Goal: Information Seeking & Learning: Learn about a topic

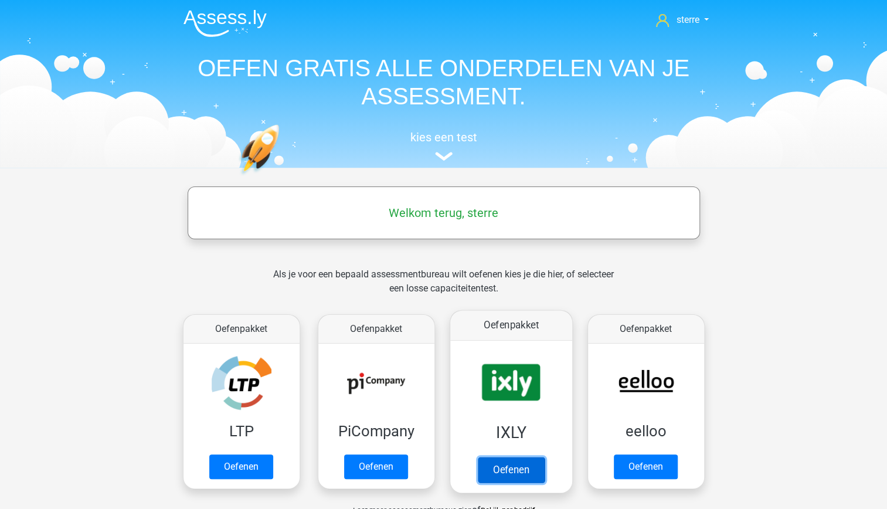
click at [511, 457] on link "Oefenen" at bounding box center [510, 470] width 67 height 26
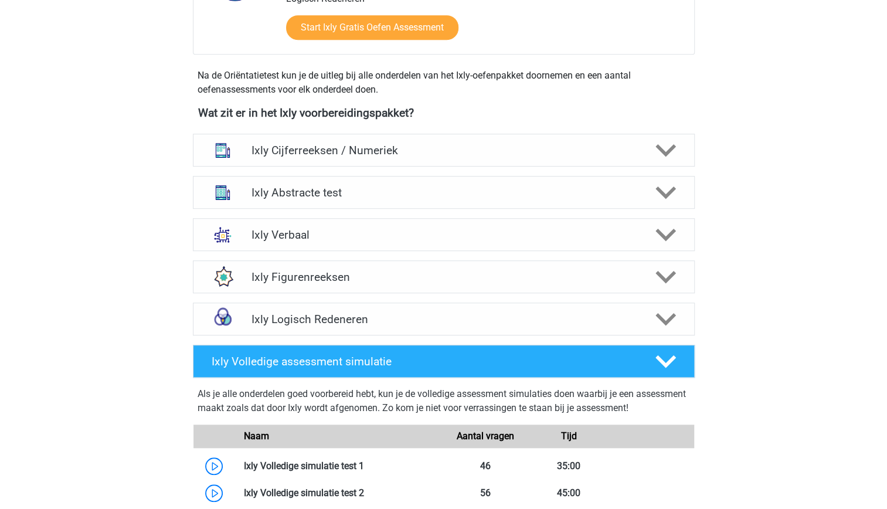
scroll to position [377, 0]
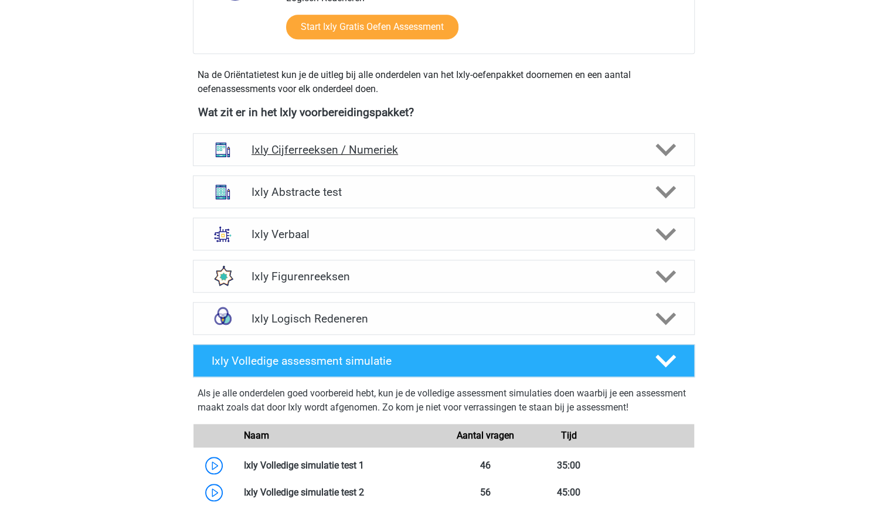
click at [516, 149] on h4 "Ixly Cijferreeksen / Numeriek" at bounding box center [444, 149] width 384 height 13
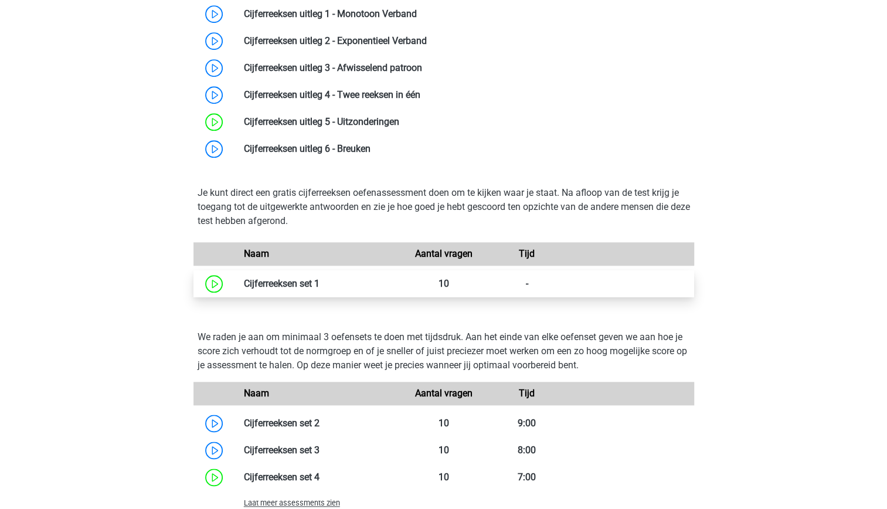
scroll to position [605, 0]
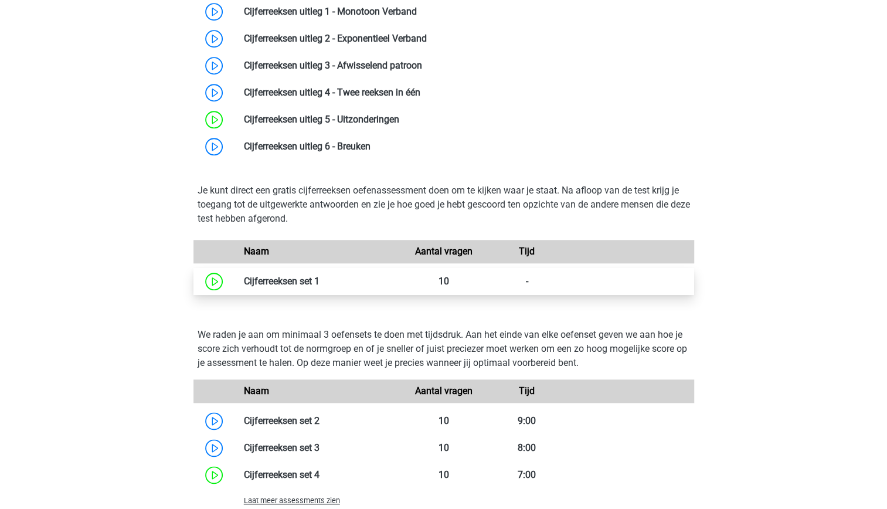
click at [320, 286] on link at bounding box center [320, 281] width 0 height 11
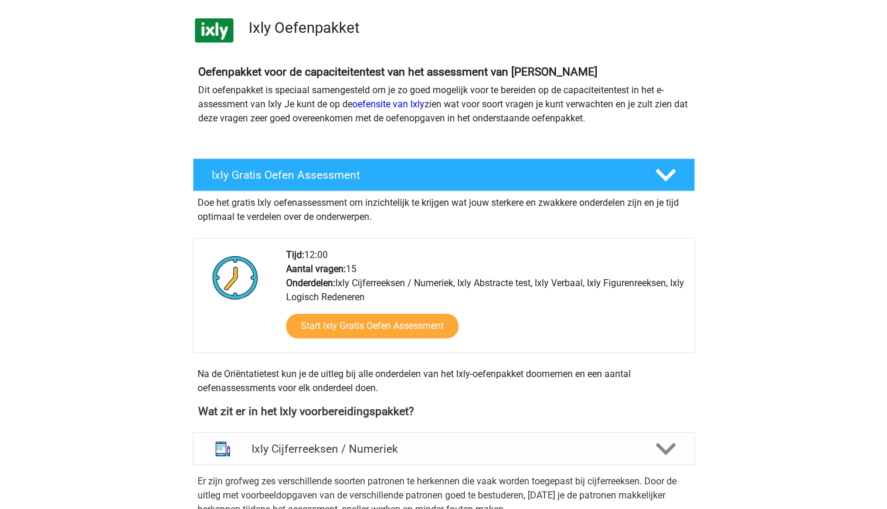
scroll to position [79, 0]
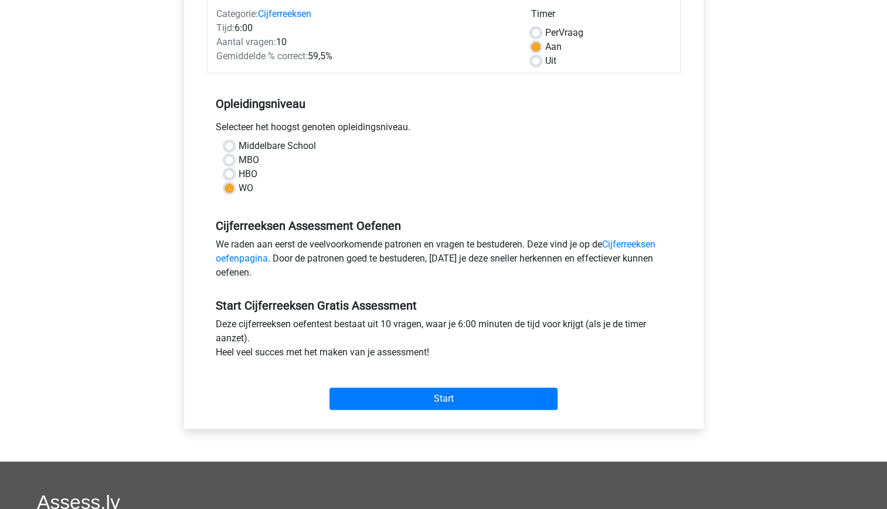
scroll to position [156, 0]
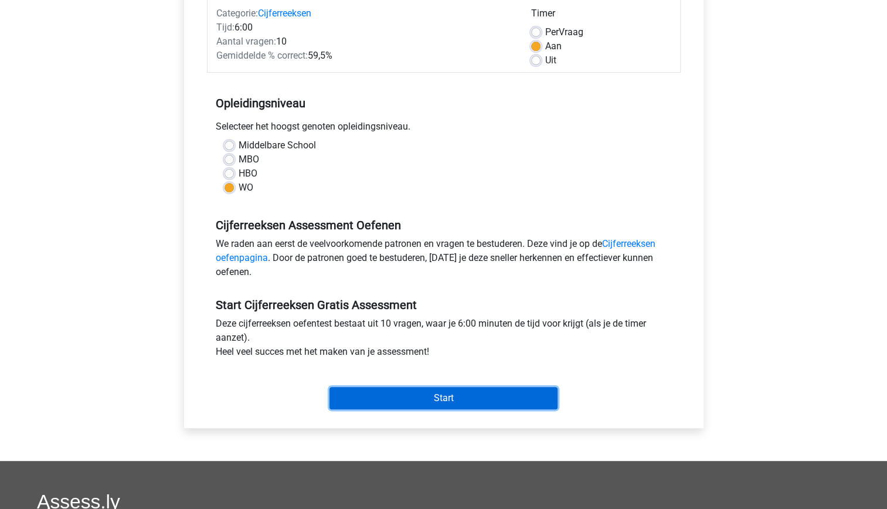
click at [460, 394] on input "Start" at bounding box center [444, 398] width 228 height 22
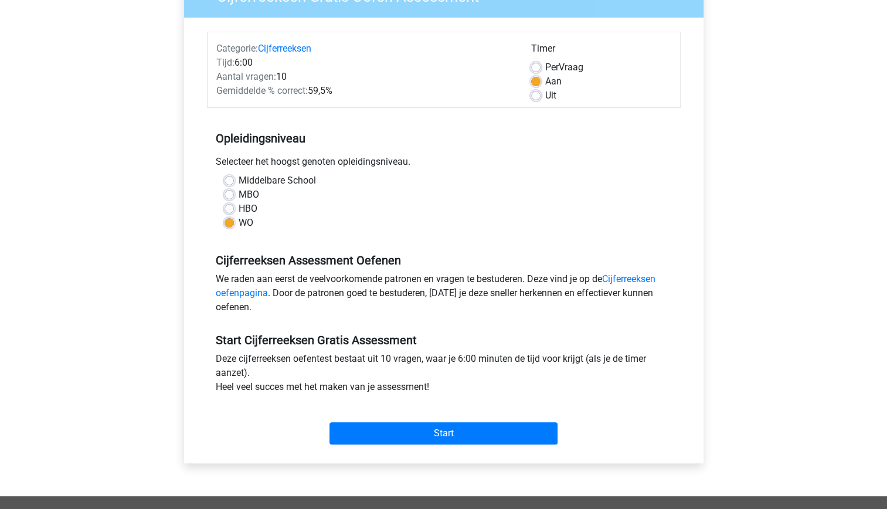
scroll to position [144, 0]
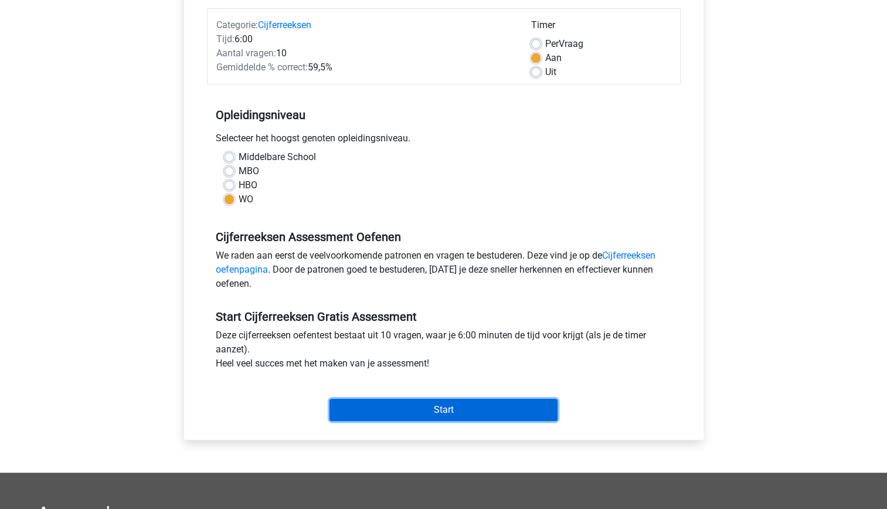
click at [438, 412] on input "Start" at bounding box center [444, 410] width 228 height 22
click at [443, 406] on input "Start" at bounding box center [444, 410] width 228 height 22
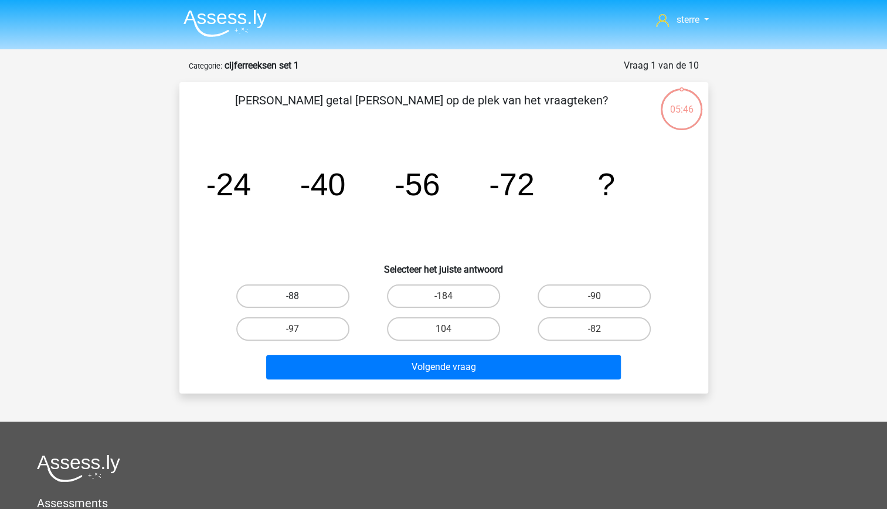
click at [330, 304] on label "-88" at bounding box center [292, 295] width 113 height 23
click at [300, 304] on input "-88" at bounding box center [297, 300] width 8 height 8
radio input "true"
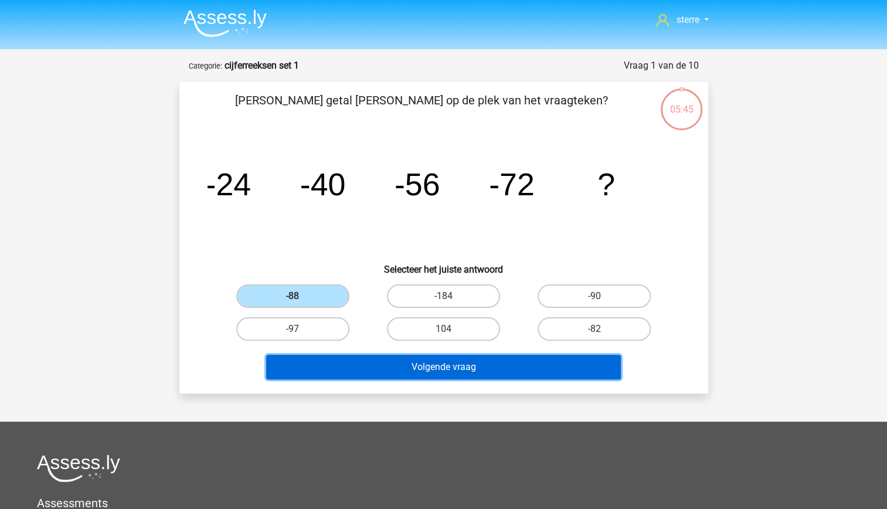
click at [389, 366] on button "Volgende vraag" at bounding box center [443, 367] width 355 height 25
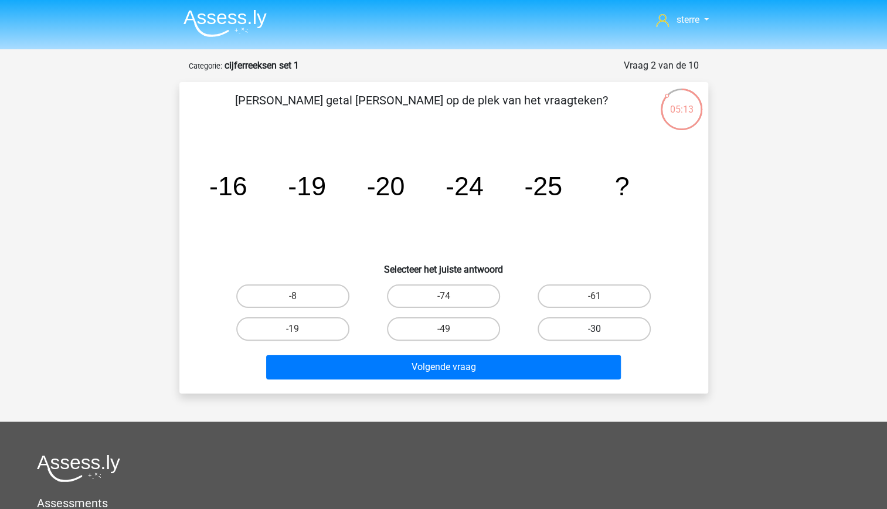
click at [608, 335] on label "-30" at bounding box center [594, 328] width 113 height 23
click at [602, 335] on input "-30" at bounding box center [599, 333] width 8 height 8
radio input "true"
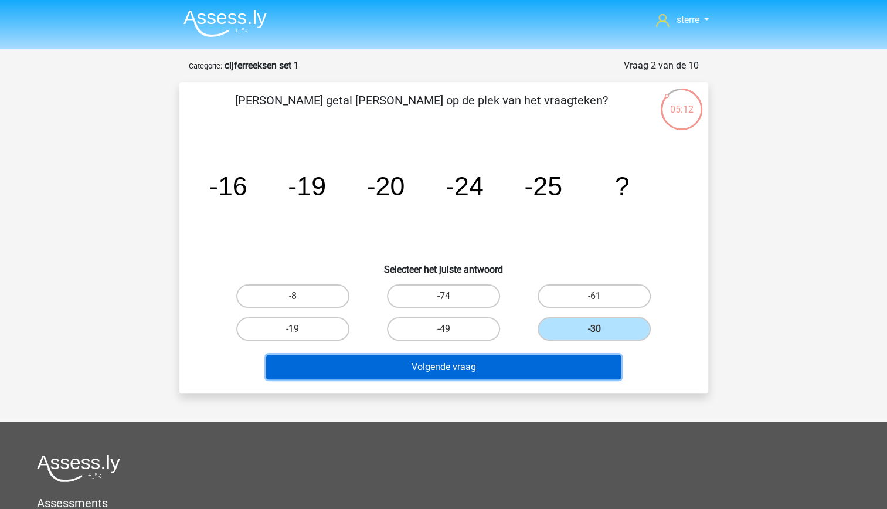
click at [565, 359] on button "Volgende vraag" at bounding box center [443, 367] width 355 height 25
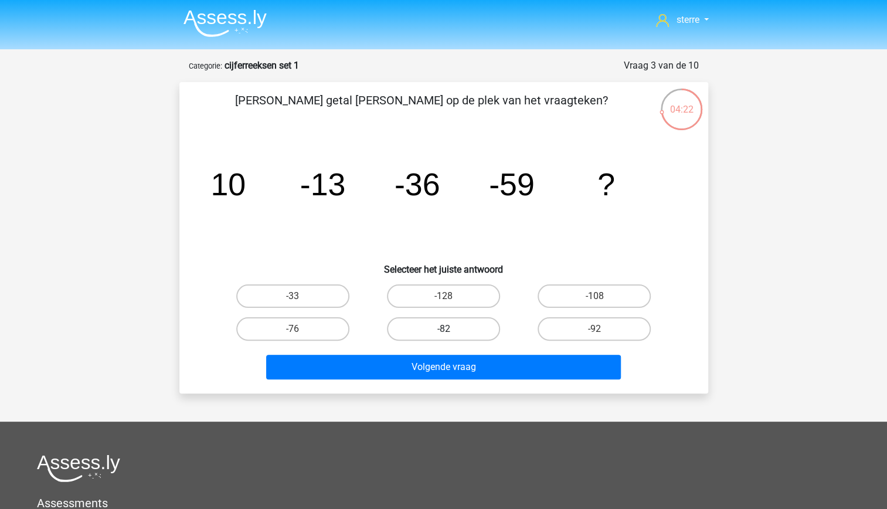
click at [430, 334] on label "-82" at bounding box center [443, 328] width 113 height 23
click at [443, 334] on input "-82" at bounding box center [447, 333] width 8 height 8
radio input "true"
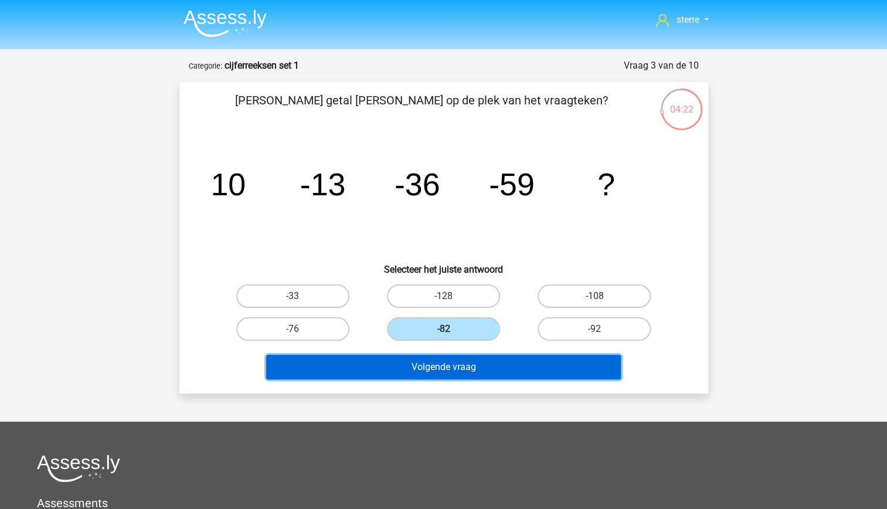
click at [443, 369] on button "Volgende vraag" at bounding box center [443, 367] width 355 height 25
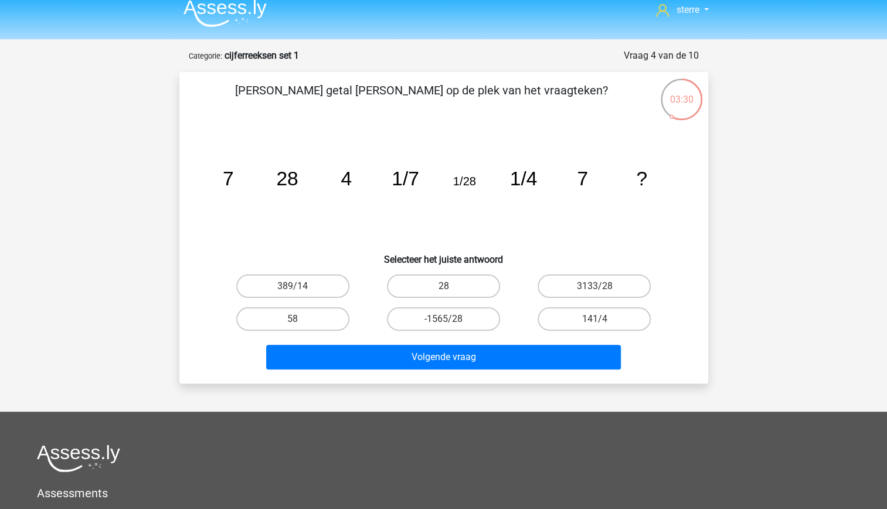
scroll to position [11, 0]
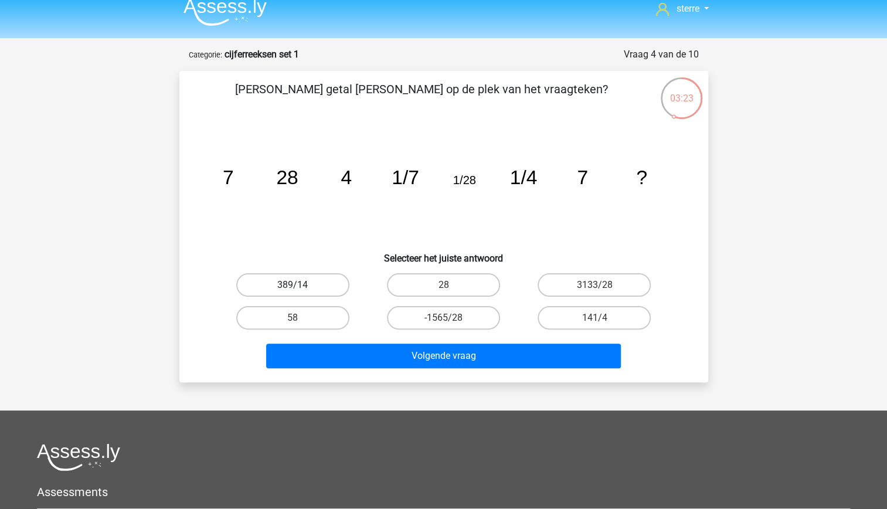
click at [313, 288] on label "389/14" at bounding box center [292, 284] width 113 height 23
click at [300, 288] on input "389/14" at bounding box center [297, 289] width 8 height 8
radio input "true"
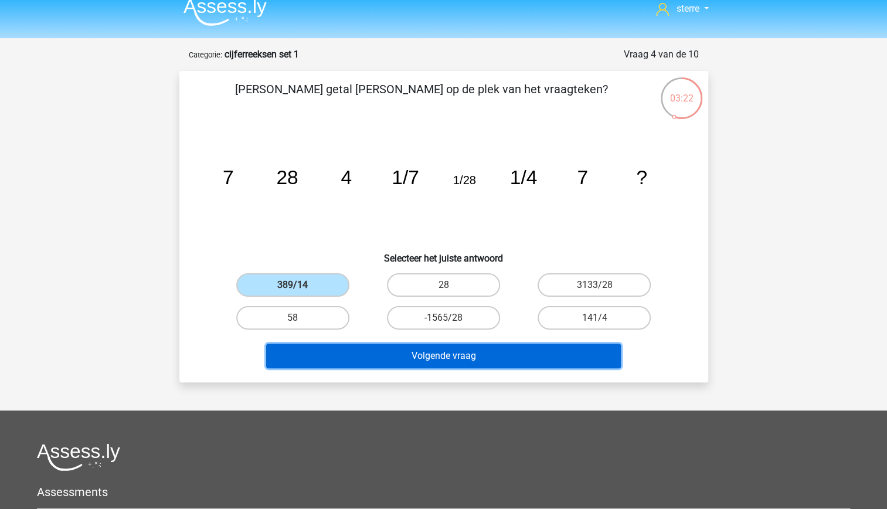
click at [470, 362] on button "Volgende vraag" at bounding box center [443, 356] width 355 height 25
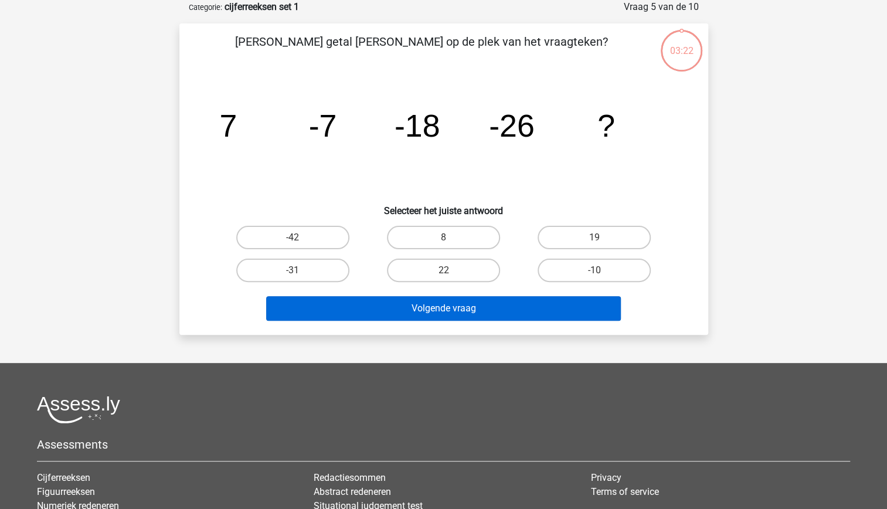
scroll to position [0, 0]
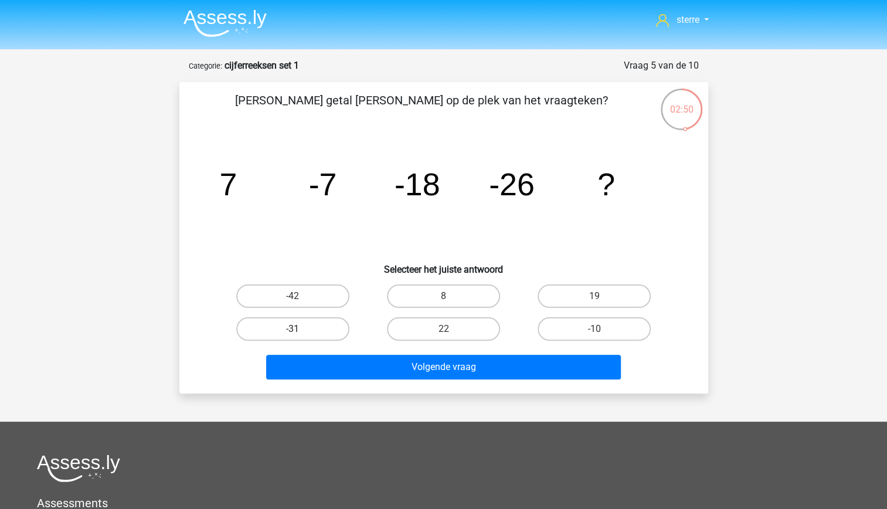
click at [332, 330] on label "-31" at bounding box center [292, 328] width 113 height 23
click at [300, 330] on input "-31" at bounding box center [297, 333] width 8 height 8
radio input "true"
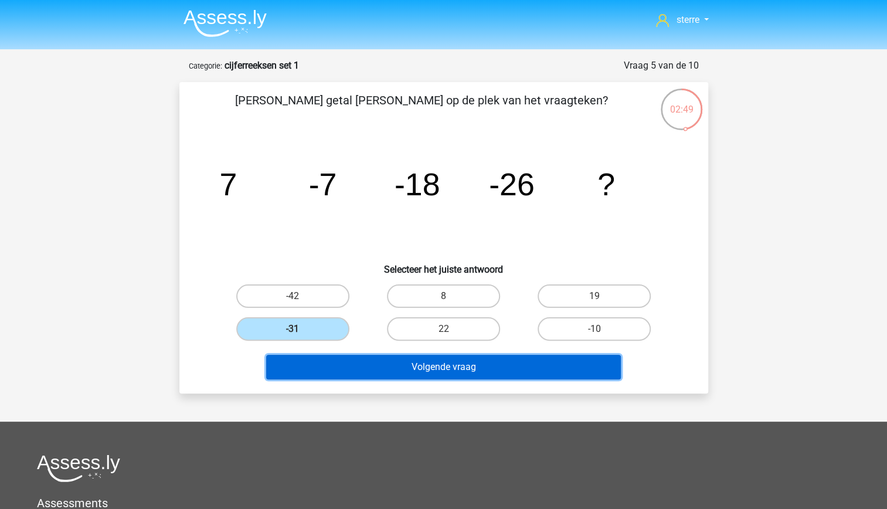
click at [372, 360] on button "Volgende vraag" at bounding box center [443, 367] width 355 height 25
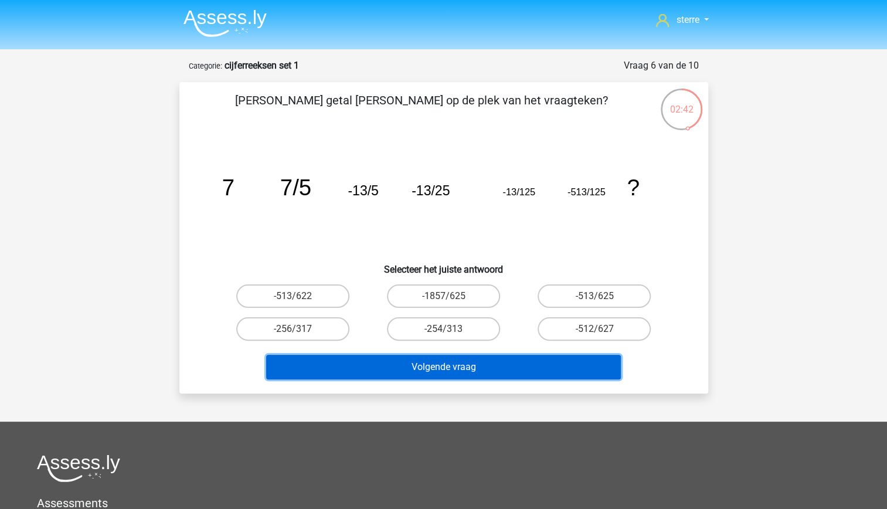
click at [372, 360] on button "Volgende vraag" at bounding box center [443, 367] width 355 height 25
click at [535, 365] on button "Volgende vraag" at bounding box center [443, 367] width 355 height 25
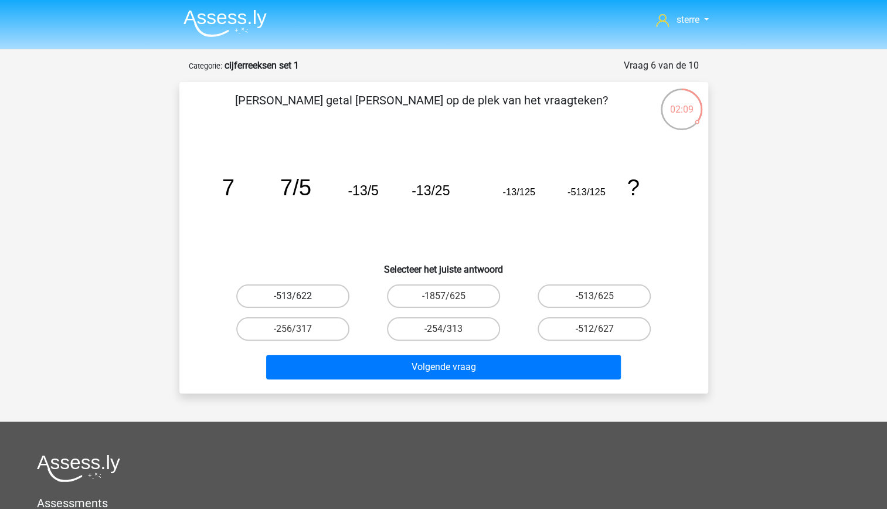
click at [336, 287] on label "-513/622" at bounding box center [292, 295] width 113 height 23
click at [300, 296] on input "-513/622" at bounding box center [297, 300] width 8 height 8
radio input "true"
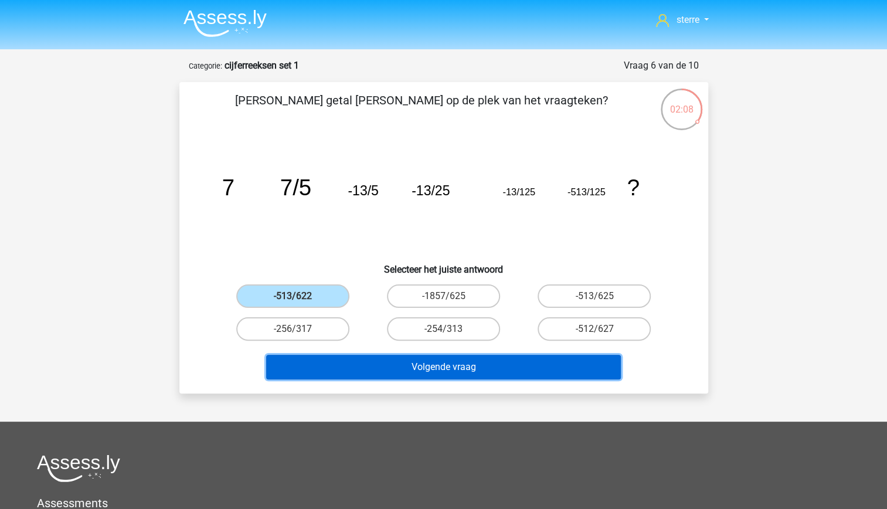
click at [439, 366] on button "Volgende vraag" at bounding box center [443, 367] width 355 height 25
click at [412, 369] on button "Volgende vraag" at bounding box center [443, 367] width 355 height 25
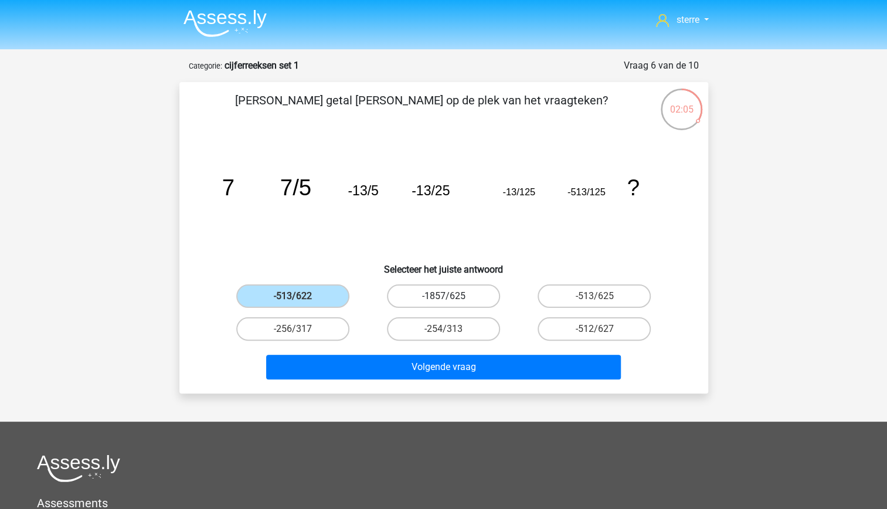
click at [426, 297] on label "-1857/625" at bounding box center [443, 295] width 113 height 23
click at [443, 297] on input "-1857/625" at bounding box center [447, 300] width 8 height 8
radio input "true"
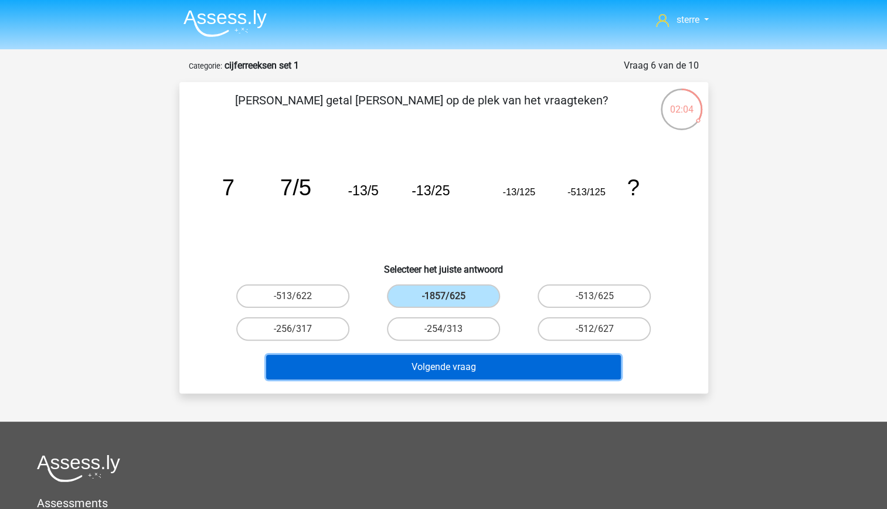
click at [445, 361] on button "Volgende vraag" at bounding box center [443, 367] width 355 height 25
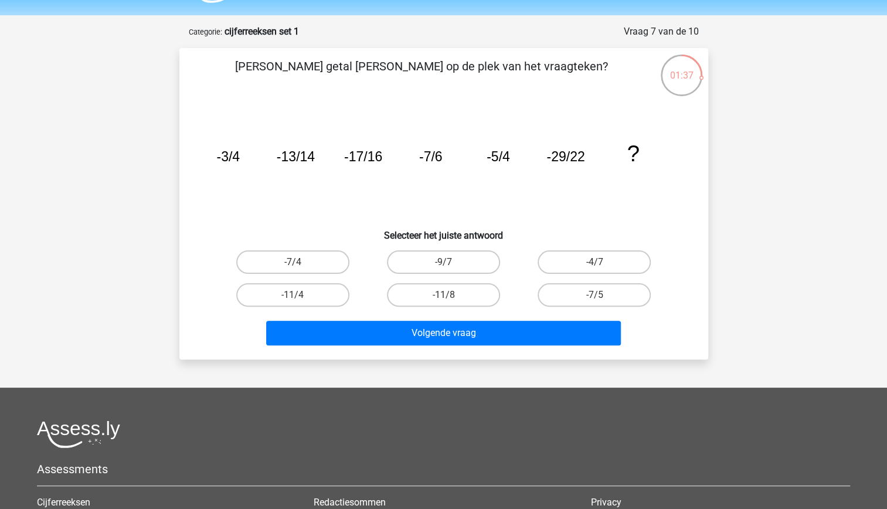
scroll to position [39, 0]
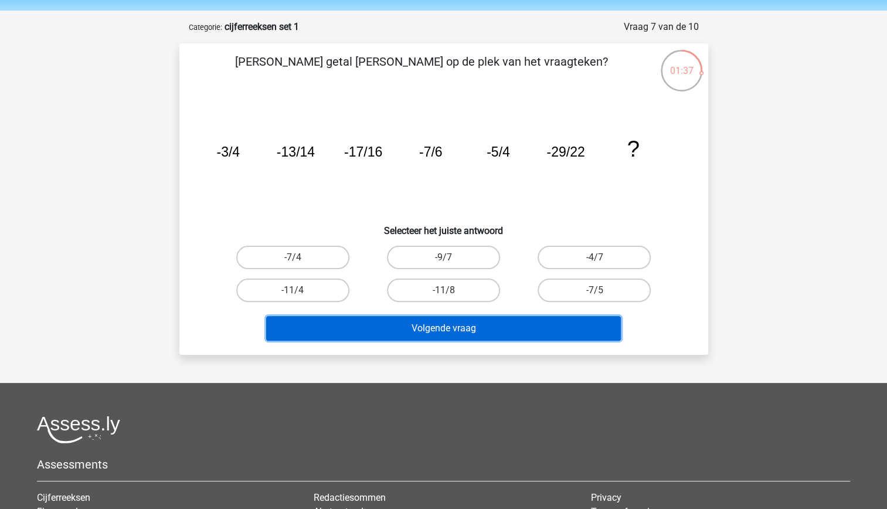
click at [505, 321] on button "Volgende vraag" at bounding box center [443, 328] width 355 height 25
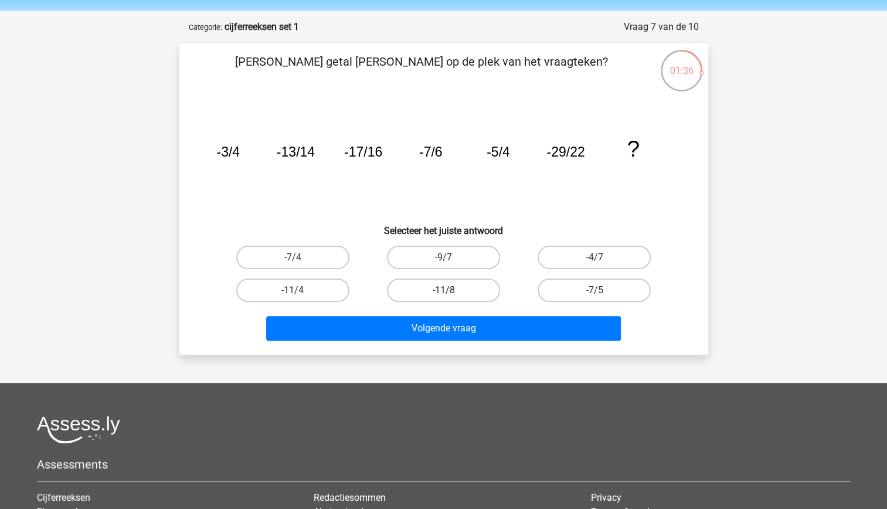
click at [452, 284] on label "-11/8" at bounding box center [443, 290] width 113 height 23
click at [451, 290] on input "-11/8" at bounding box center [447, 294] width 8 height 8
radio input "true"
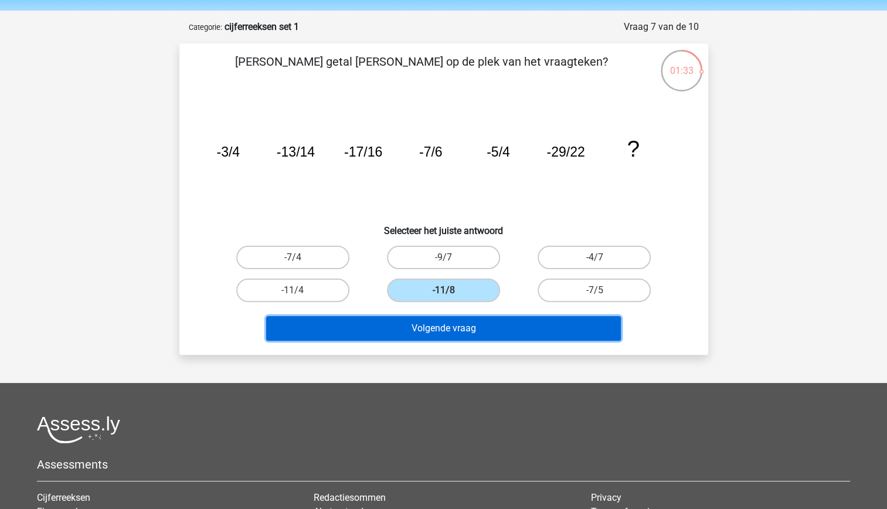
click at [510, 332] on button "Volgende vraag" at bounding box center [443, 328] width 355 height 25
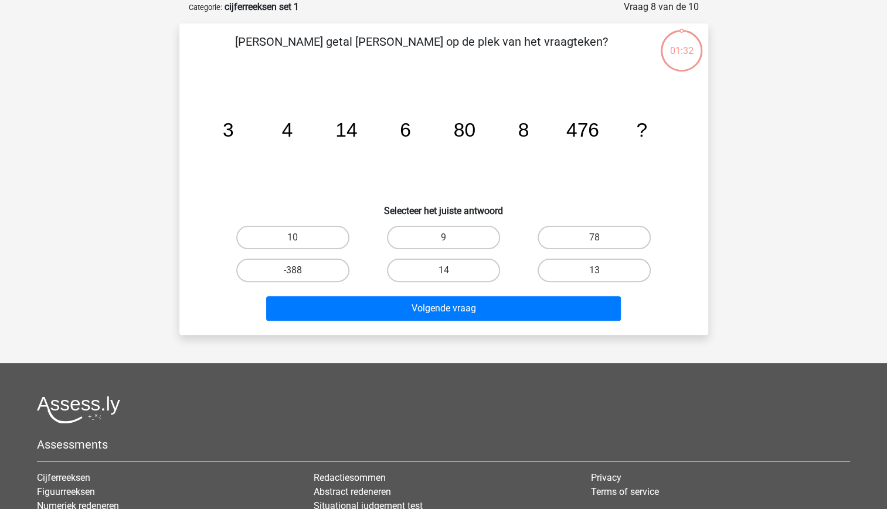
scroll to position [0, 0]
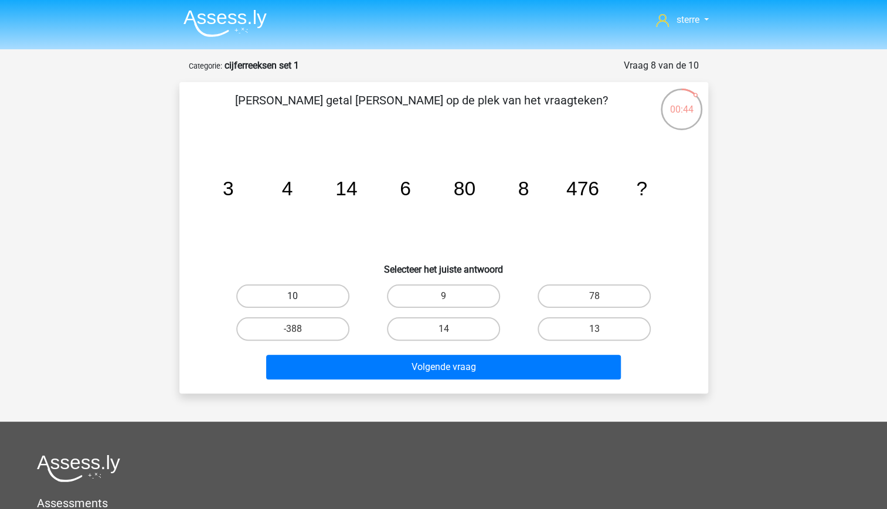
click at [320, 300] on label "10" at bounding box center [292, 295] width 113 height 23
click at [300, 300] on input "10" at bounding box center [297, 300] width 8 height 8
radio input "true"
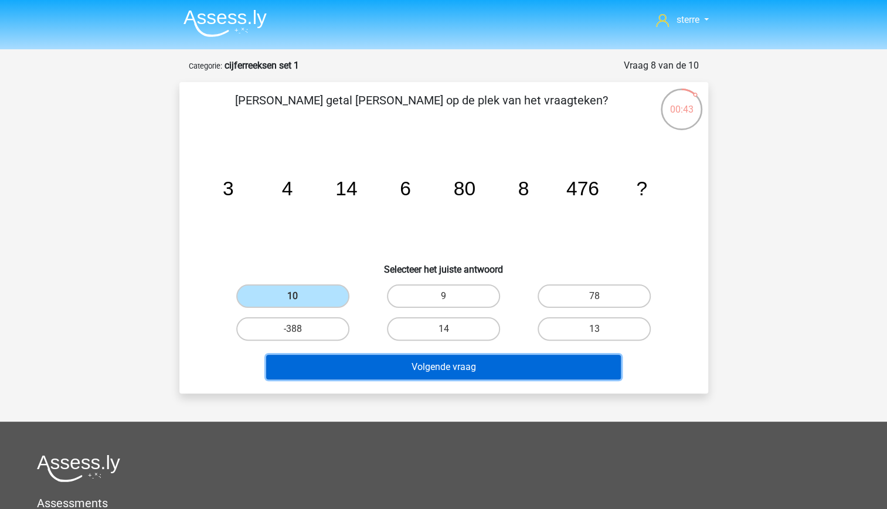
click at [470, 373] on button "Volgende vraag" at bounding box center [443, 367] width 355 height 25
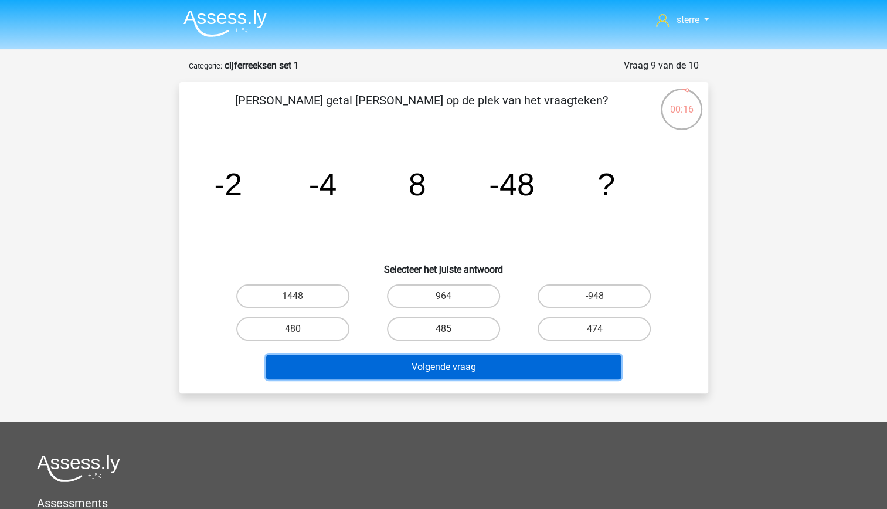
click at [489, 366] on button "Volgende vraag" at bounding box center [443, 367] width 355 height 25
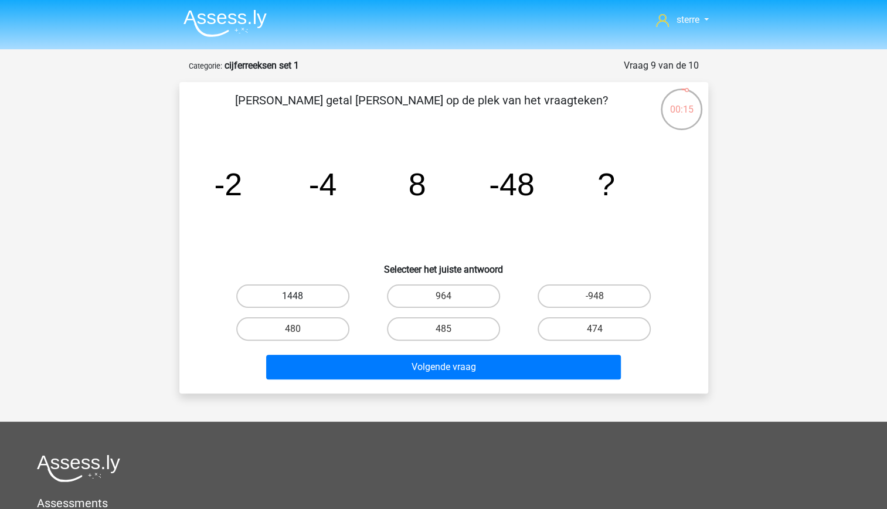
click at [321, 306] on label "1448" at bounding box center [292, 295] width 113 height 23
click at [300, 304] on input "1448" at bounding box center [297, 300] width 8 height 8
radio input "true"
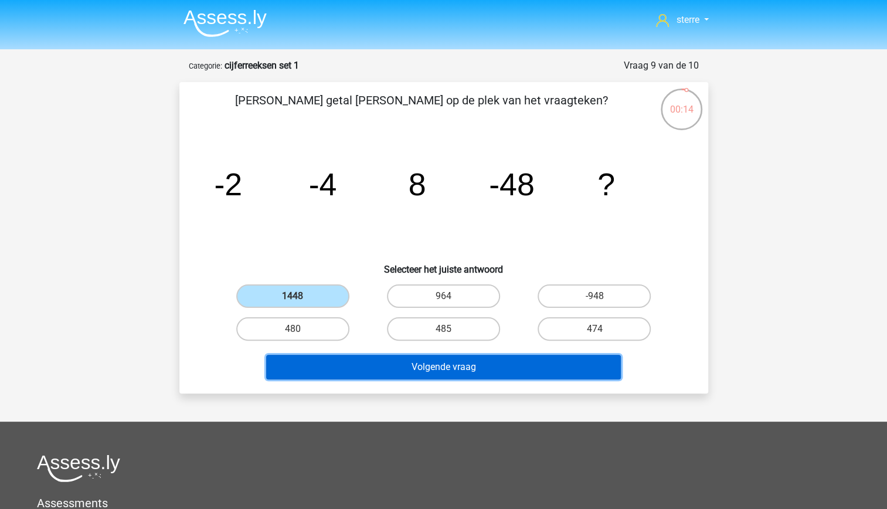
click at [405, 367] on button "Volgende vraag" at bounding box center [443, 367] width 355 height 25
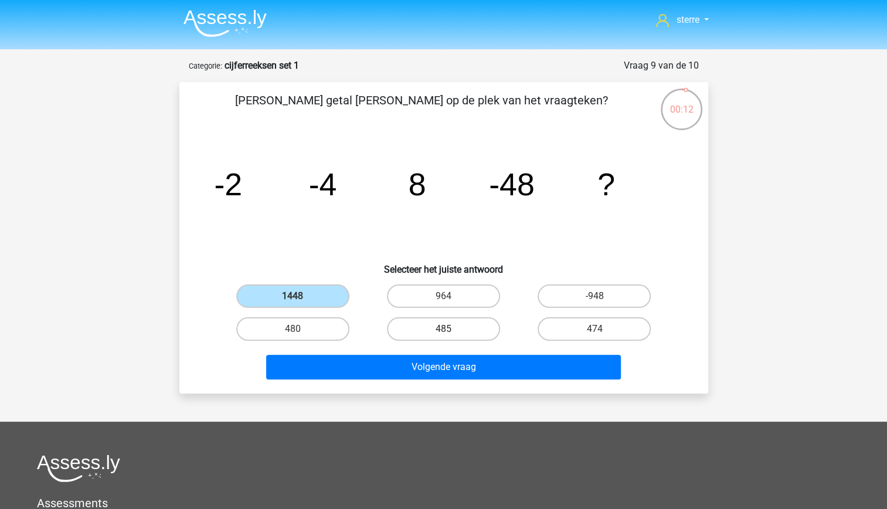
click at [454, 321] on label "485" at bounding box center [443, 328] width 113 height 23
click at [451, 329] on input "485" at bounding box center [447, 333] width 8 height 8
radio input "true"
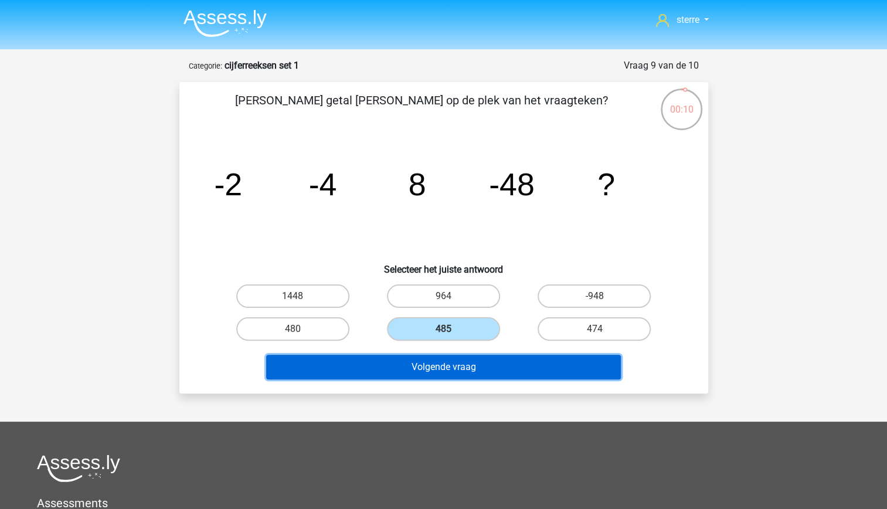
click at [523, 373] on button "Volgende vraag" at bounding box center [443, 367] width 355 height 25
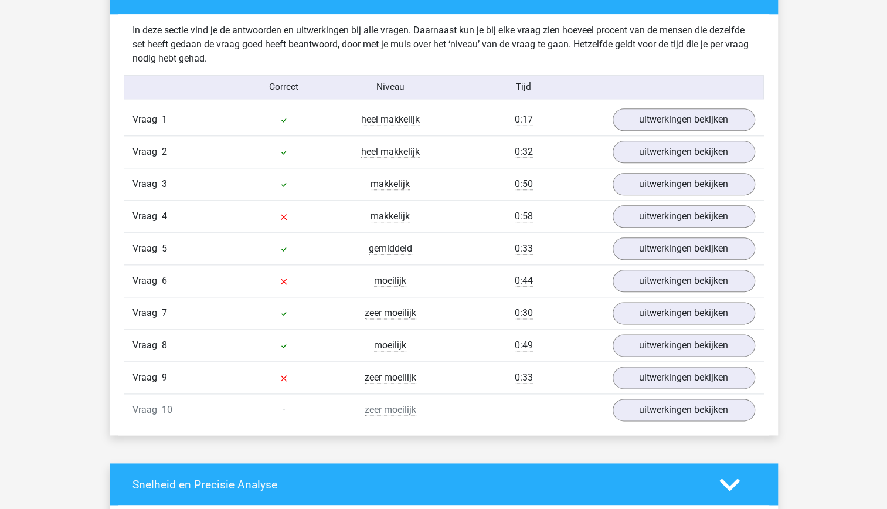
scroll to position [706, 0]
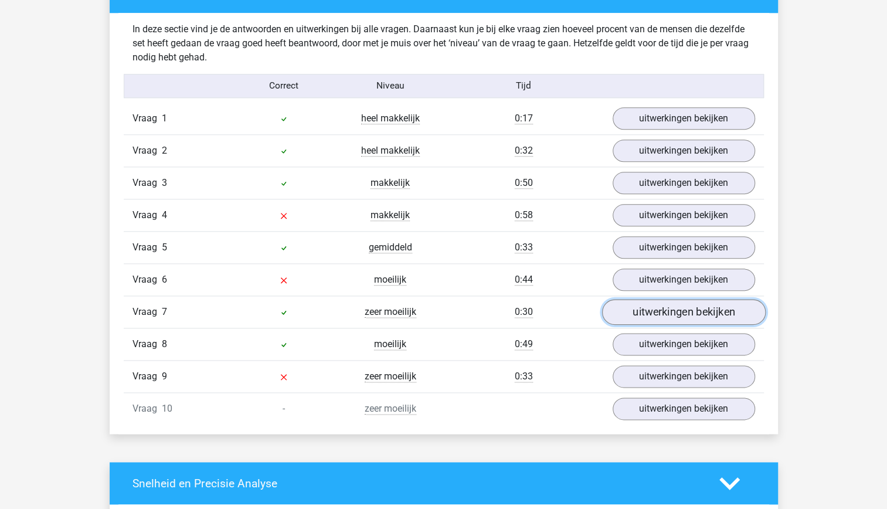
click at [667, 316] on link "uitwerkingen bekijken" at bounding box center [684, 312] width 164 height 26
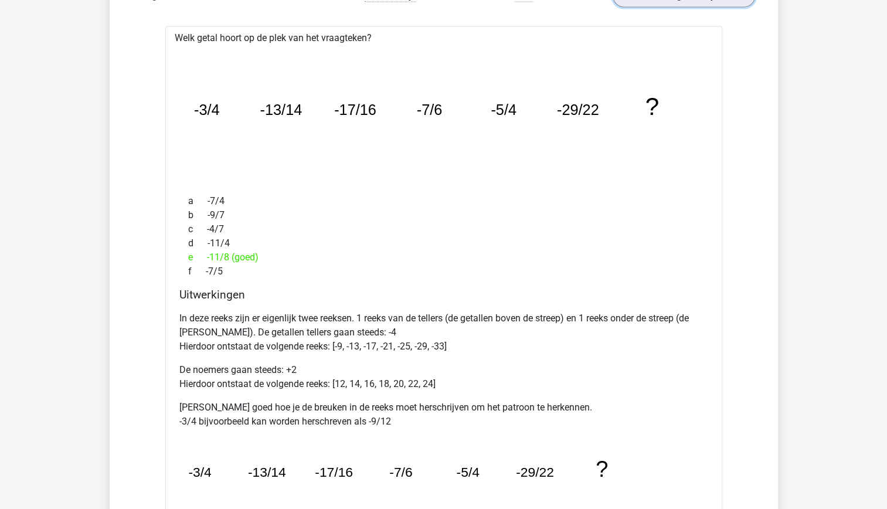
scroll to position [1023, 0]
click at [394, 344] on p "In deze reeks zijn er eigenlijk twee reeksen. 1 reeks van de tellers (de getall…" at bounding box center [443, 331] width 529 height 42
drag, startPoint x: 396, startPoint y: 341, endPoint x: 382, endPoint y: 337, distance: 13.9
click at [382, 337] on p "In deze reeks zijn er eigenlijk twee reeksen. 1 reeks van de tellers (de getall…" at bounding box center [443, 331] width 529 height 42
drag, startPoint x: 382, startPoint y: 337, endPoint x: 400, endPoint y: 340, distance: 17.8
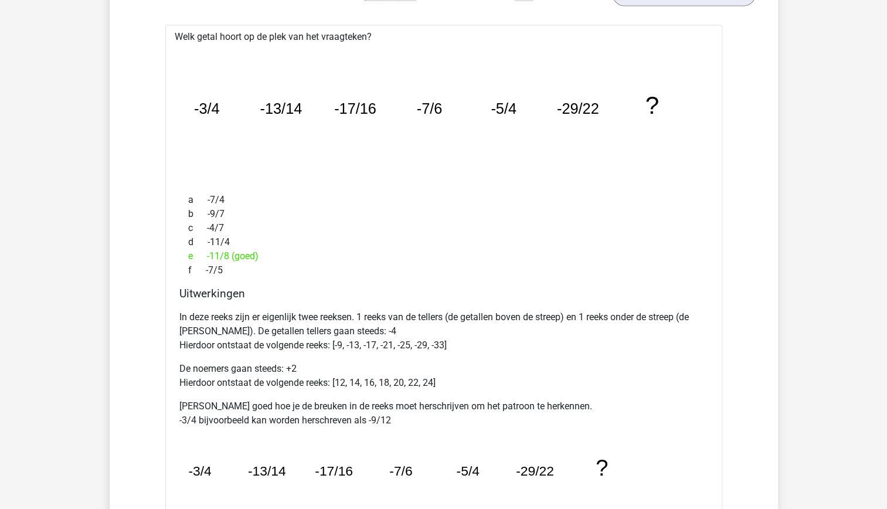
click at [400, 340] on p "In deze reeks zijn er eigenlijk twee reeksen. 1 reeks van de tellers (de getall…" at bounding box center [443, 331] width 529 height 42
drag, startPoint x: 404, startPoint y: 339, endPoint x: 422, endPoint y: 344, distance: 18.8
click at [422, 344] on p "In deze reeks zijn er eigenlijk twee reeksen. 1 reeks van de tellers (de getall…" at bounding box center [443, 331] width 529 height 42
drag, startPoint x: 422, startPoint y: 344, endPoint x: 416, endPoint y: 352, distance: 10.1
click at [416, 352] on div "In deze reeks zijn er eigenlijk twee reeksen. 1 reeks van de tellers (de getall…" at bounding box center [443, 475] width 529 height 341
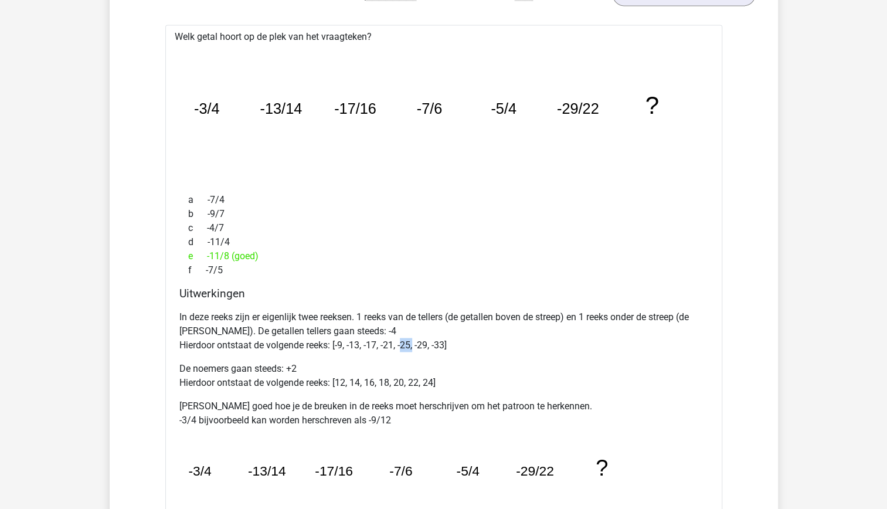
drag, startPoint x: 412, startPoint y: 343, endPoint x: 401, endPoint y: 341, distance: 11.2
click at [401, 341] on p "In deze reeks zijn er eigenlijk twee reeksen. 1 reeks van de tellers (de getall…" at bounding box center [443, 331] width 529 height 42
drag, startPoint x: 401, startPoint y: 341, endPoint x: 423, endPoint y: 345, distance: 23.1
click at [423, 345] on p "In deze reeks zijn er eigenlijk twee reeksen. 1 reeks van de tellers (de getall…" at bounding box center [443, 331] width 529 height 42
click at [357, 362] on p "De noemers gaan steeds: +2 Hierdoor ontstaat de volgende reeks: [12, 14, 16, 18…" at bounding box center [443, 375] width 529 height 28
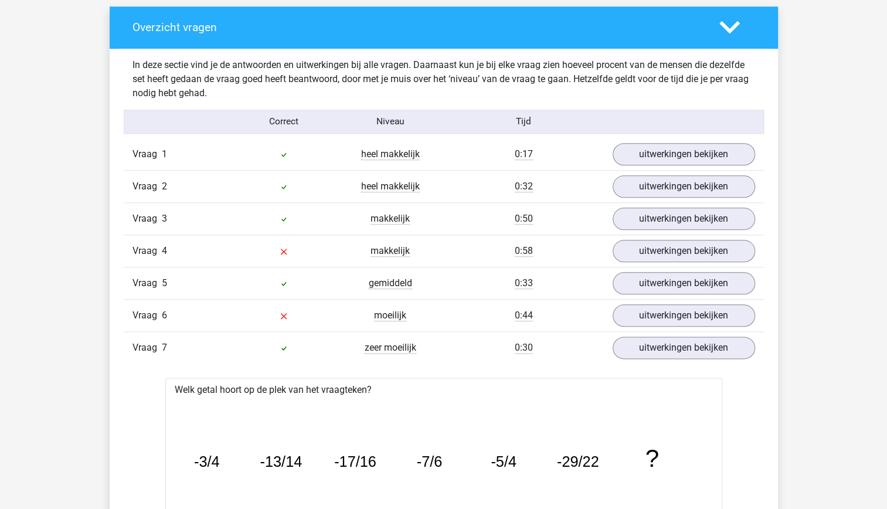
scroll to position [667, 0]
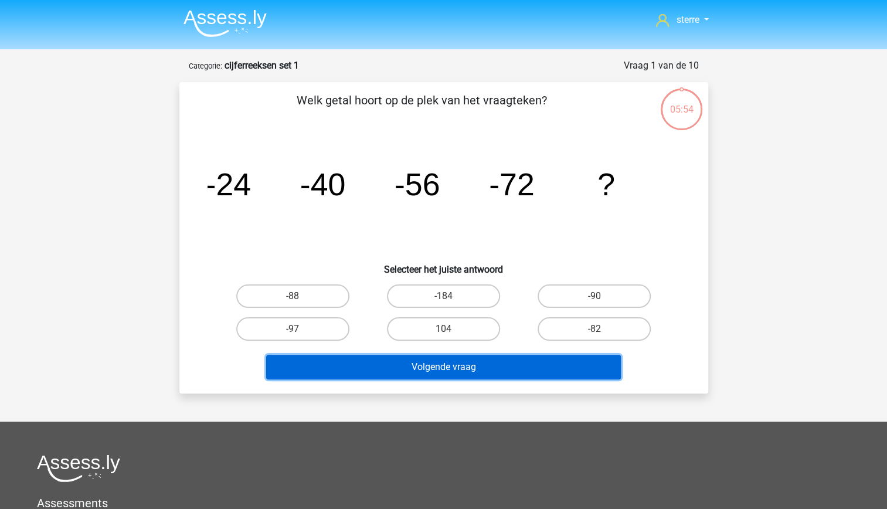
click at [524, 362] on button "Volgende vraag" at bounding box center [443, 367] width 355 height 25
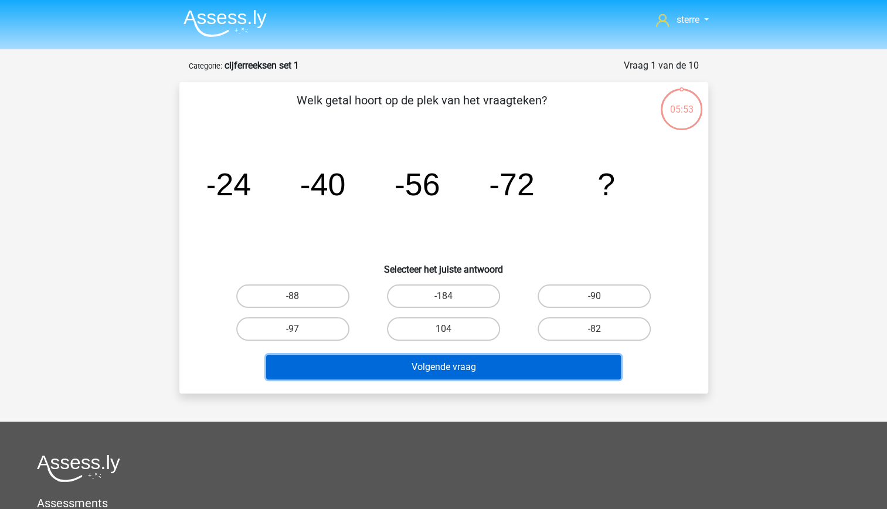
click at [524, 362] on button "Volgende vraag" at bounding box center [443, 367] width 355 height 25
